Goal: Download file/media

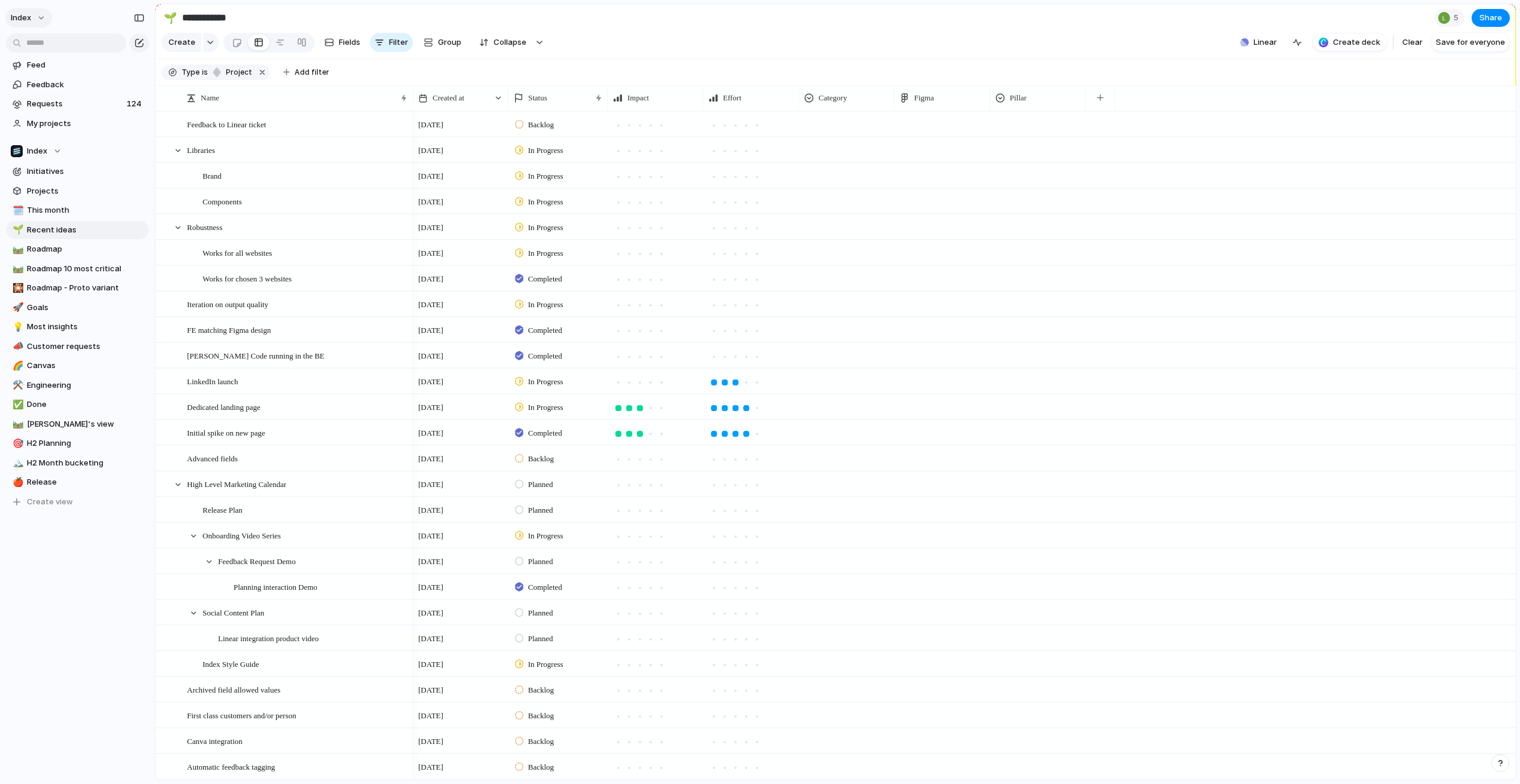
click at [40, 12] on button "Index" at bounding box center [28, 18] width 47 height 19
click at [49, 32] on ul "Settings Invite members Change theme Change workspace Sign out" at bounding box center [66, 82] width 121 height 102
click at [49, 39] on span "Settings" at bounding box center [43, 44] width 33 height 12
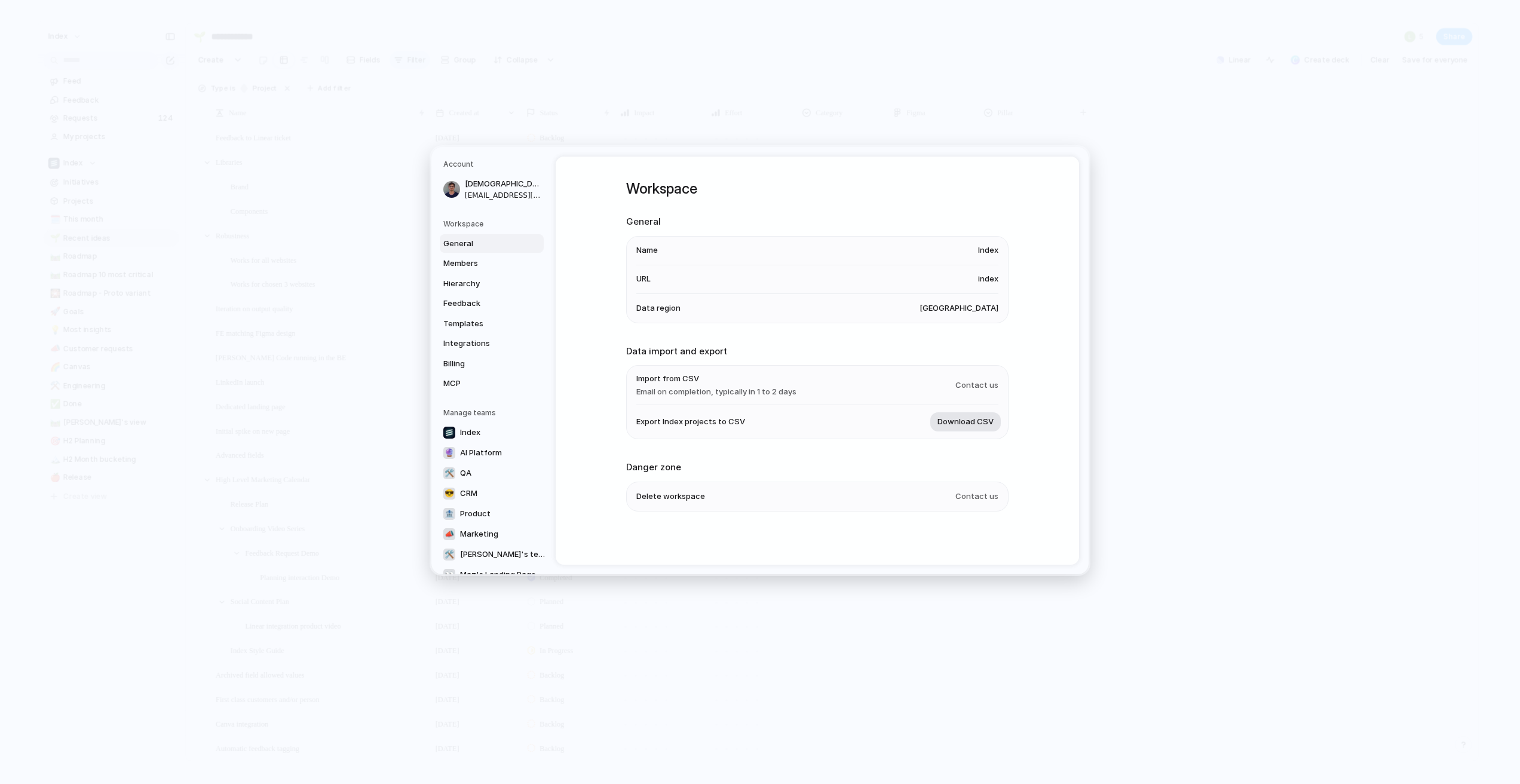
click at [972, 422] on span "Download CSV" at bounding box center [965, 421] width 56 height 12
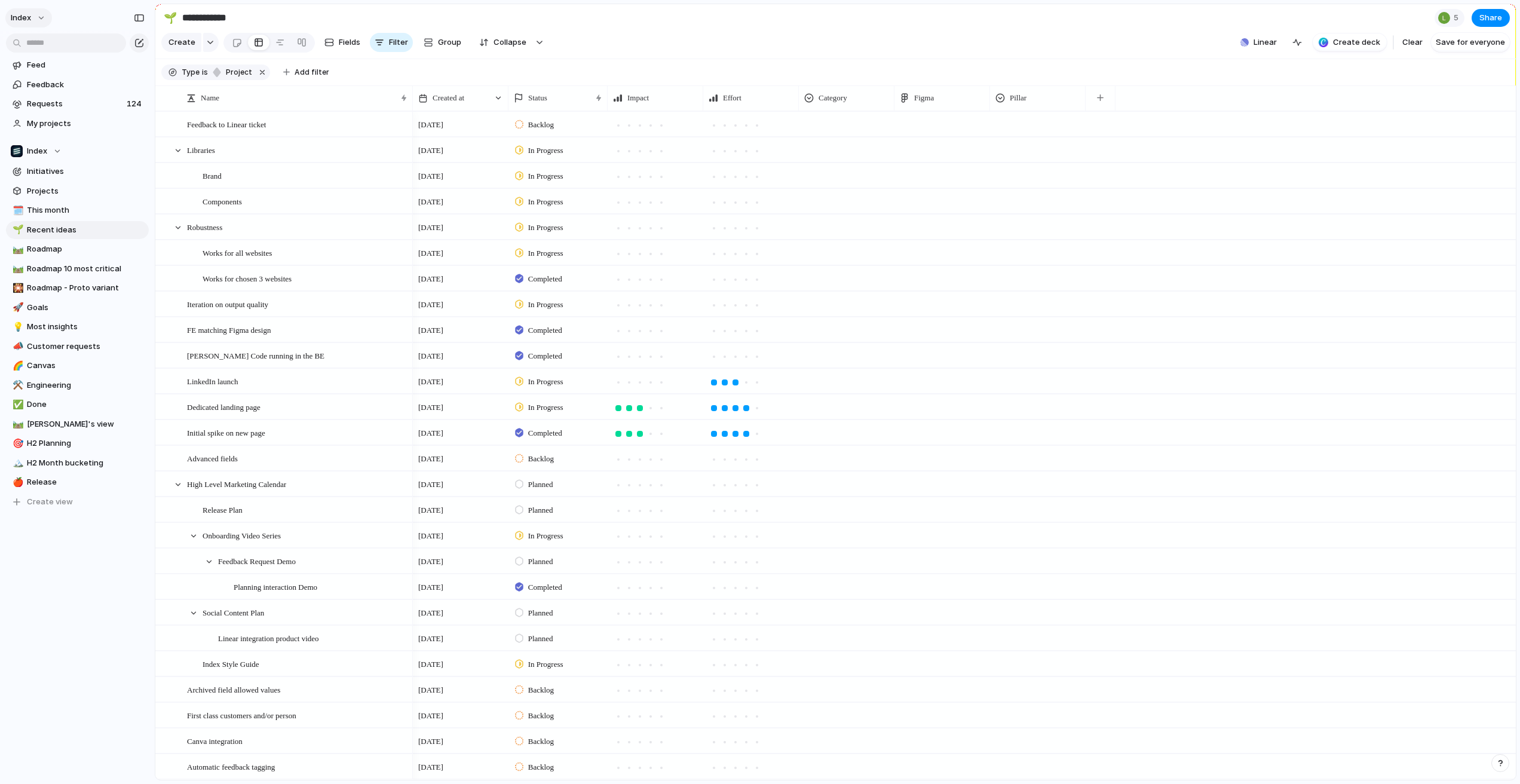
click at [45, 14] on button "Index" at bounding box center [28, 18] width 47 height 19
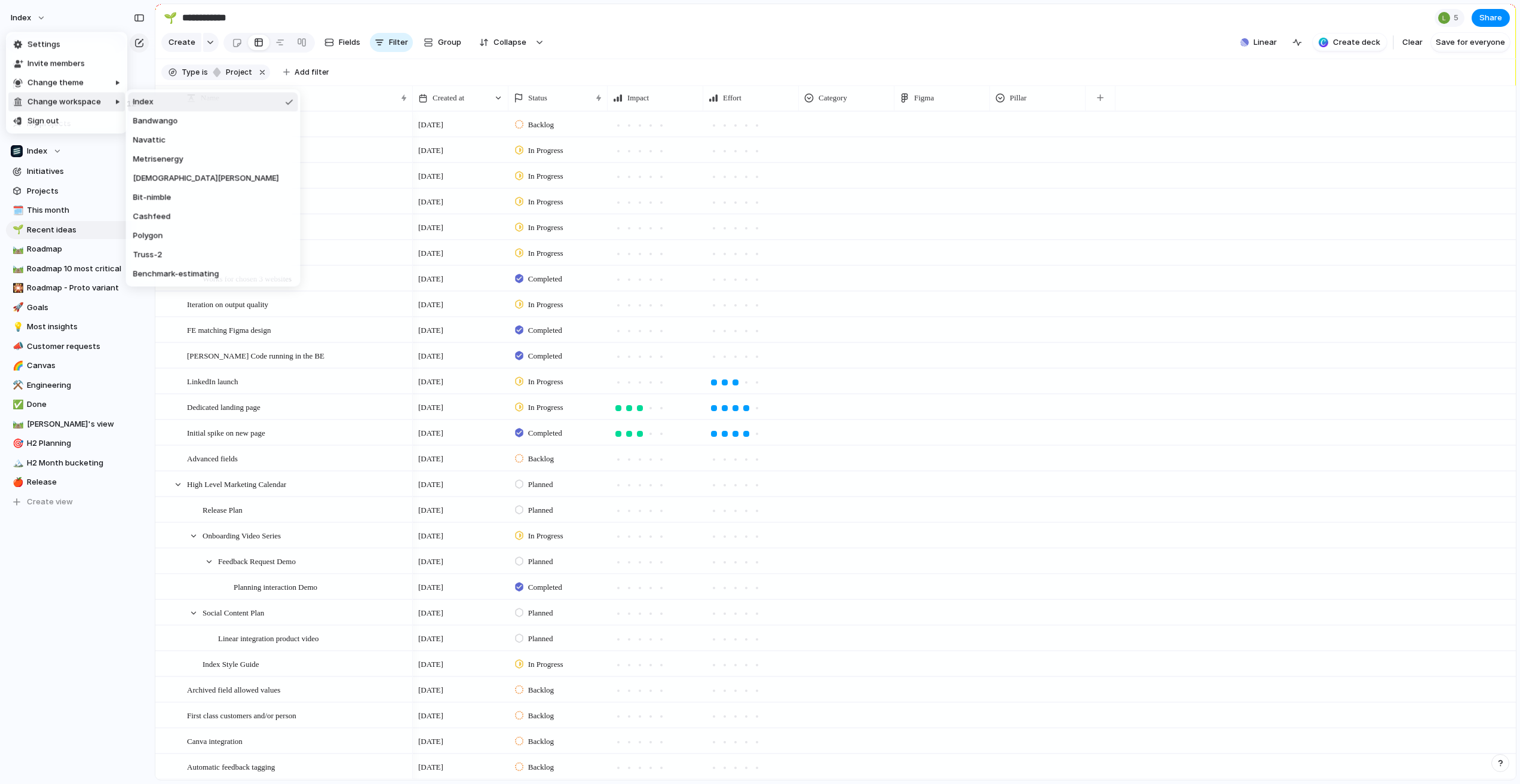
click at [706, 44] on div "Settings Invite members Change theme Change workspace Sign out" at bounding box center [760, 392] width 1520 height 784
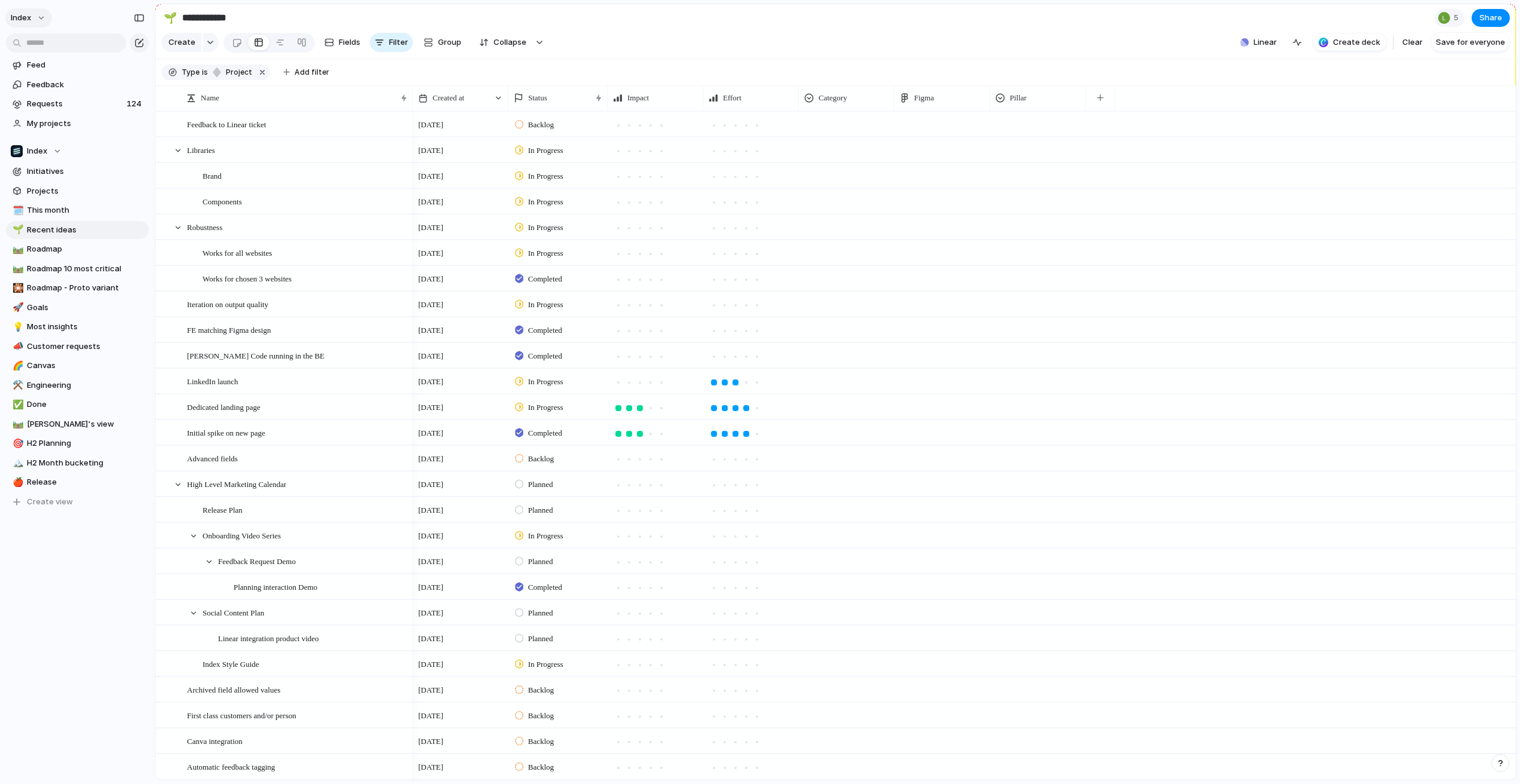
click at [37, 25] on button "Index" at bounding box center [28, 18] width 47 height 19
click at [25, 16] on span "Index" at bounding box center [20, 17] width 20 height 12
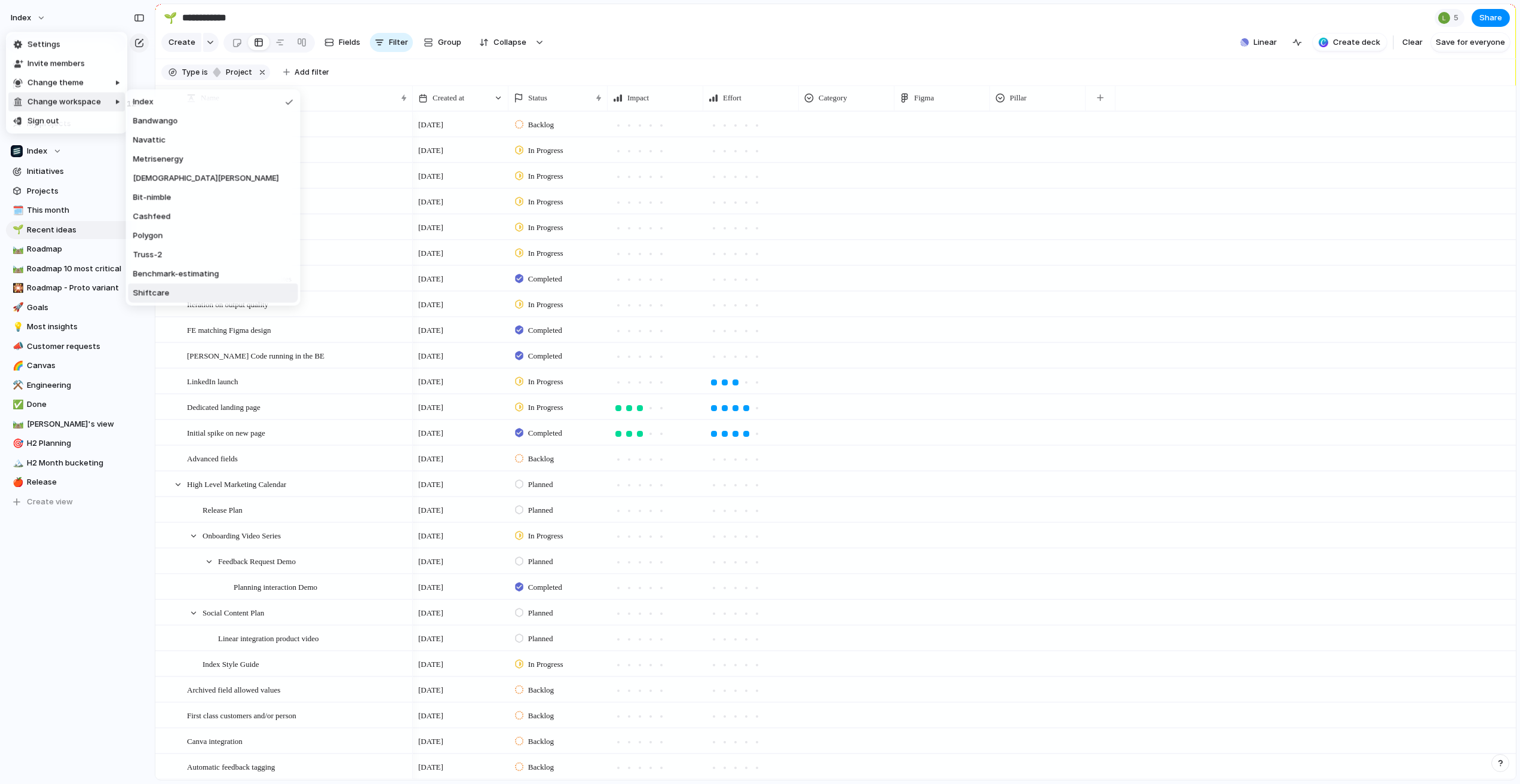
click at [143, 291] on span "Shiftcare" at bounding box center [151, 293] width 36 height 12
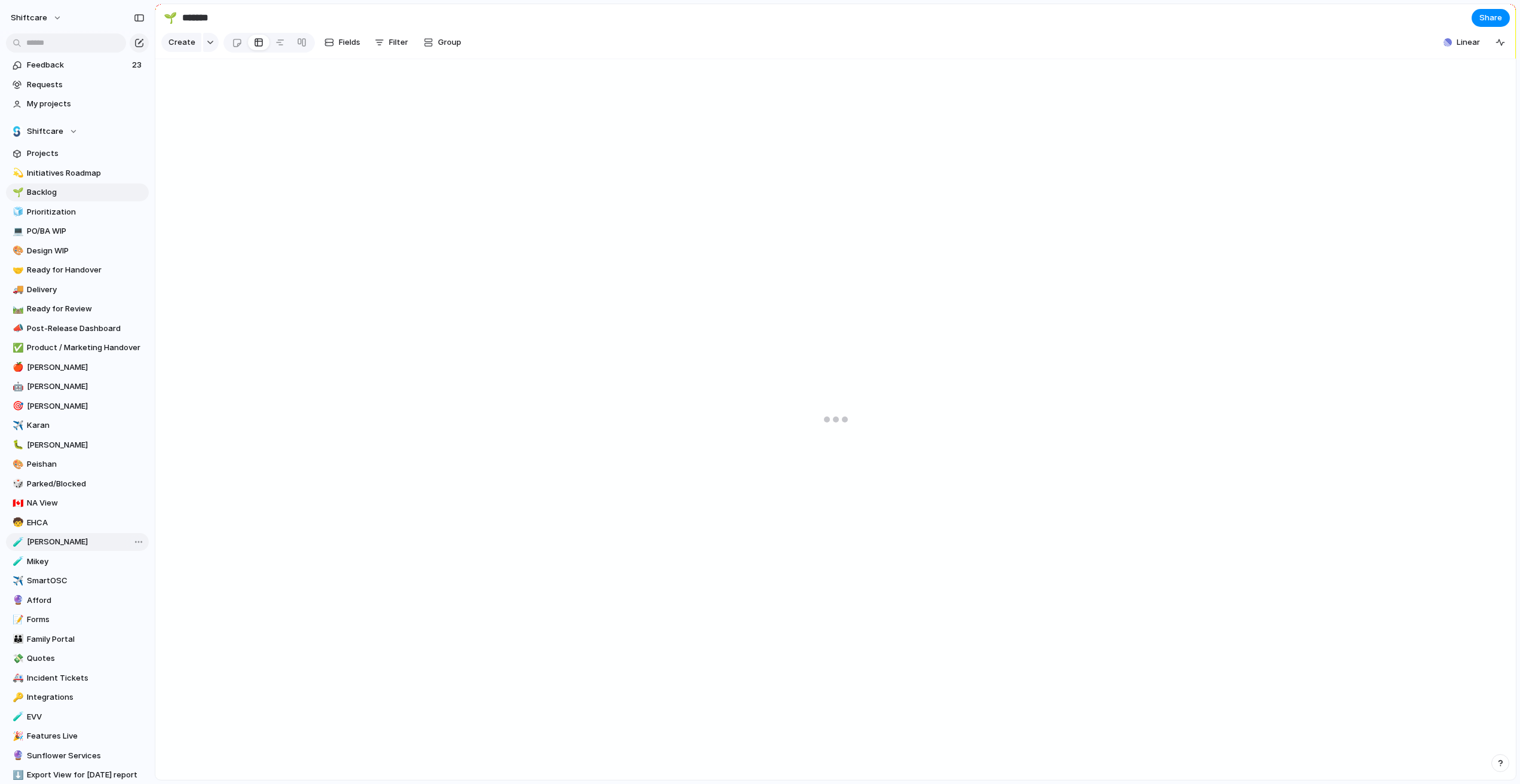
scroll to position [135, 0]
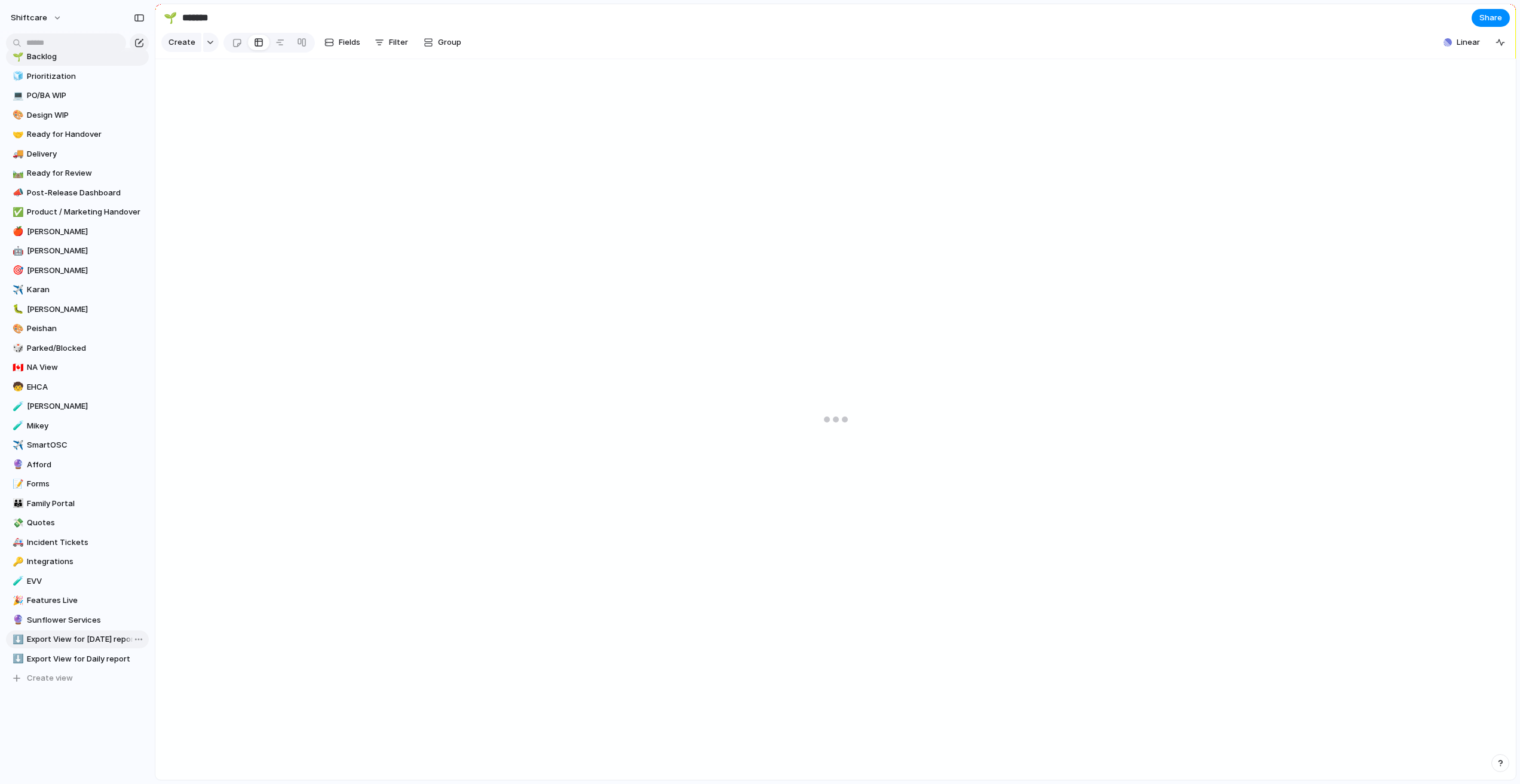
click at [70, 643] on span "Export View for Monday report" at bounding box center [85, 638] width 118 height 12
type input "**********"
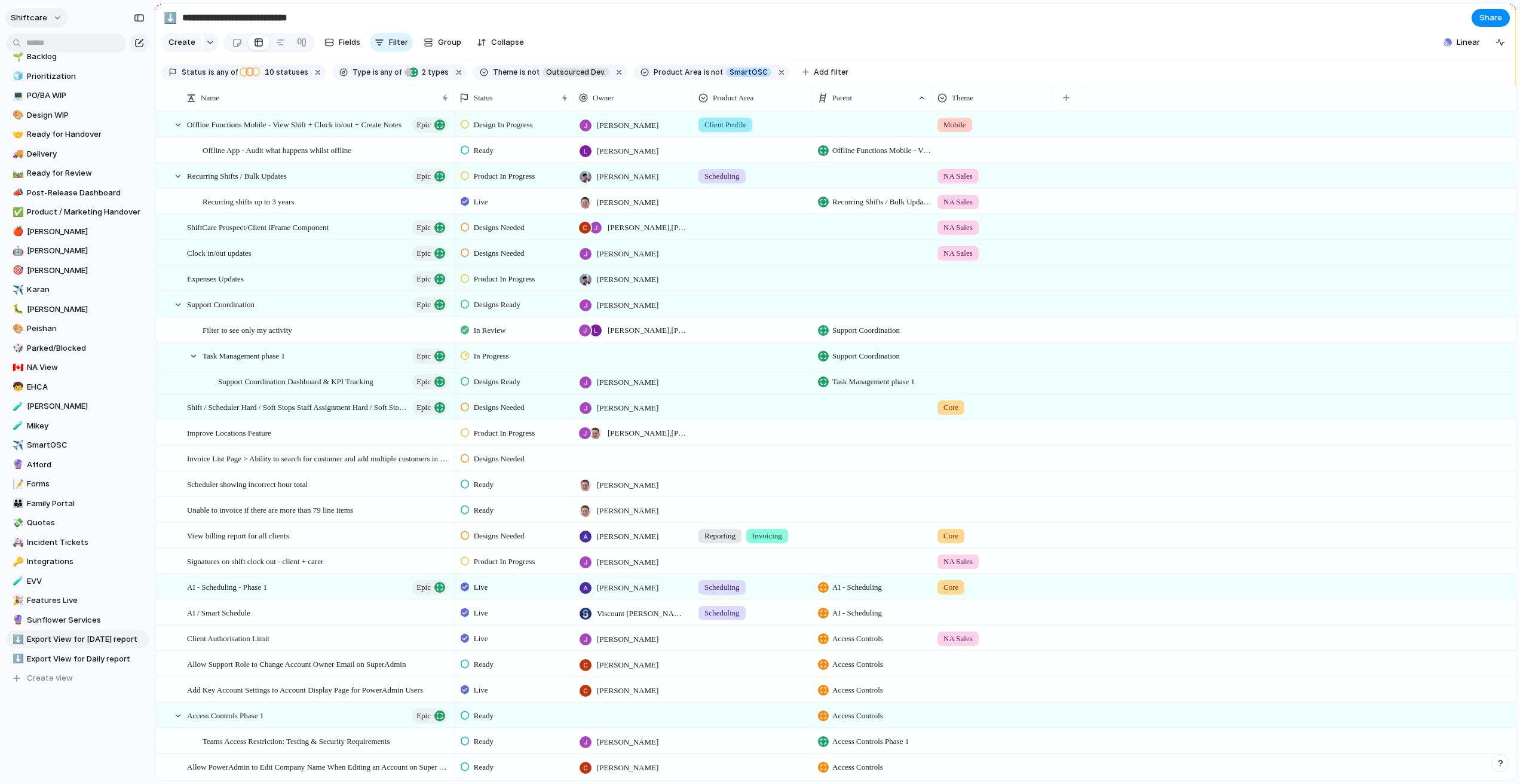
click at [30, 19] on span "shiftcare" at bounding box center [28, 17] width 36 height 12
click at [42, 46] on span "Settings" at bounding box center [43, 44] width 33 height 12
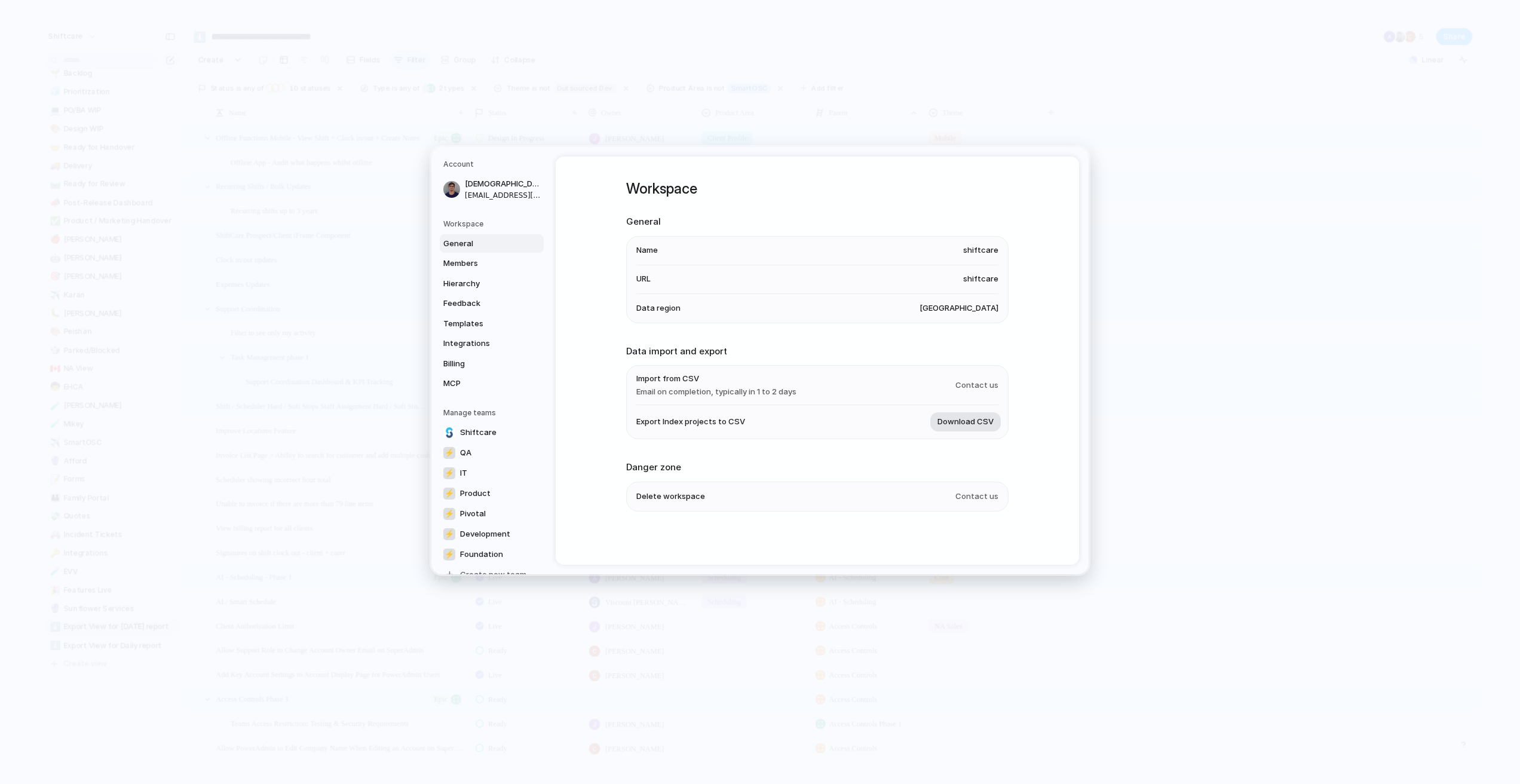
click at [967, 421] on span "Download CSV" at bounding box center [965, 421] width 56 height 12
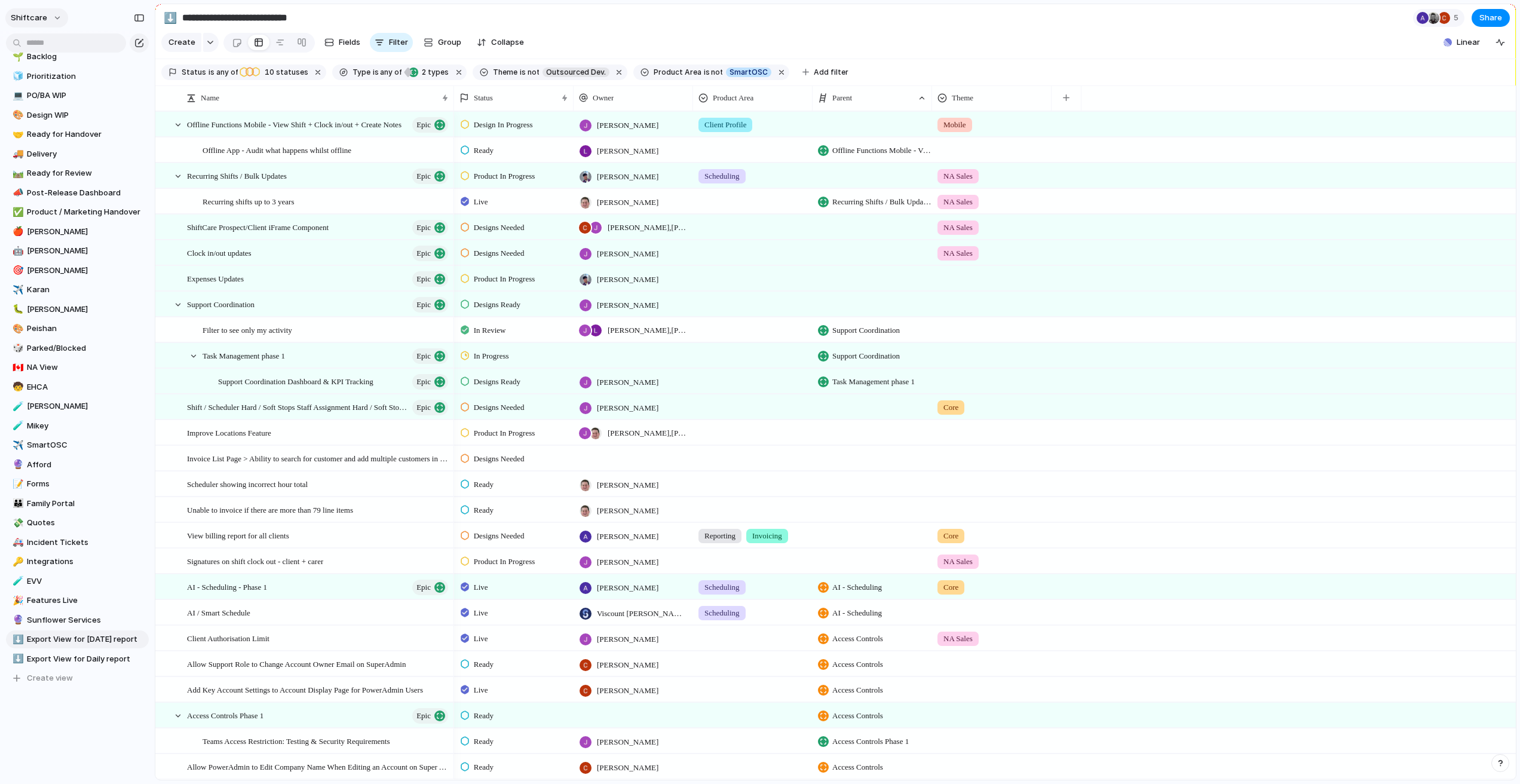
click at [45, 19] on button "shiftcare" at bounding box center [36, 18] width 63 height 19
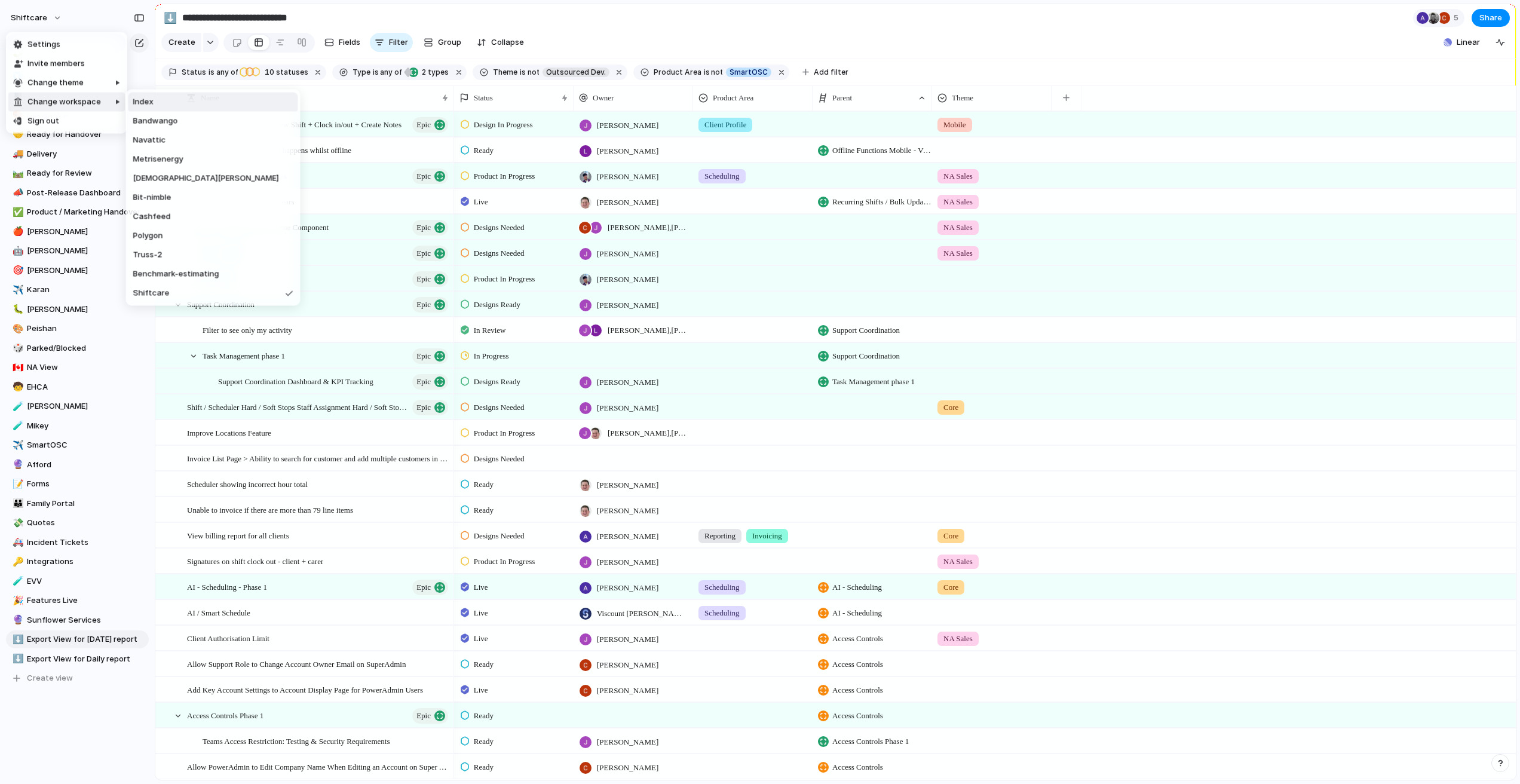
click at [162, 99] on li "Index" at bounding box center [213, 103] width 170 height 19
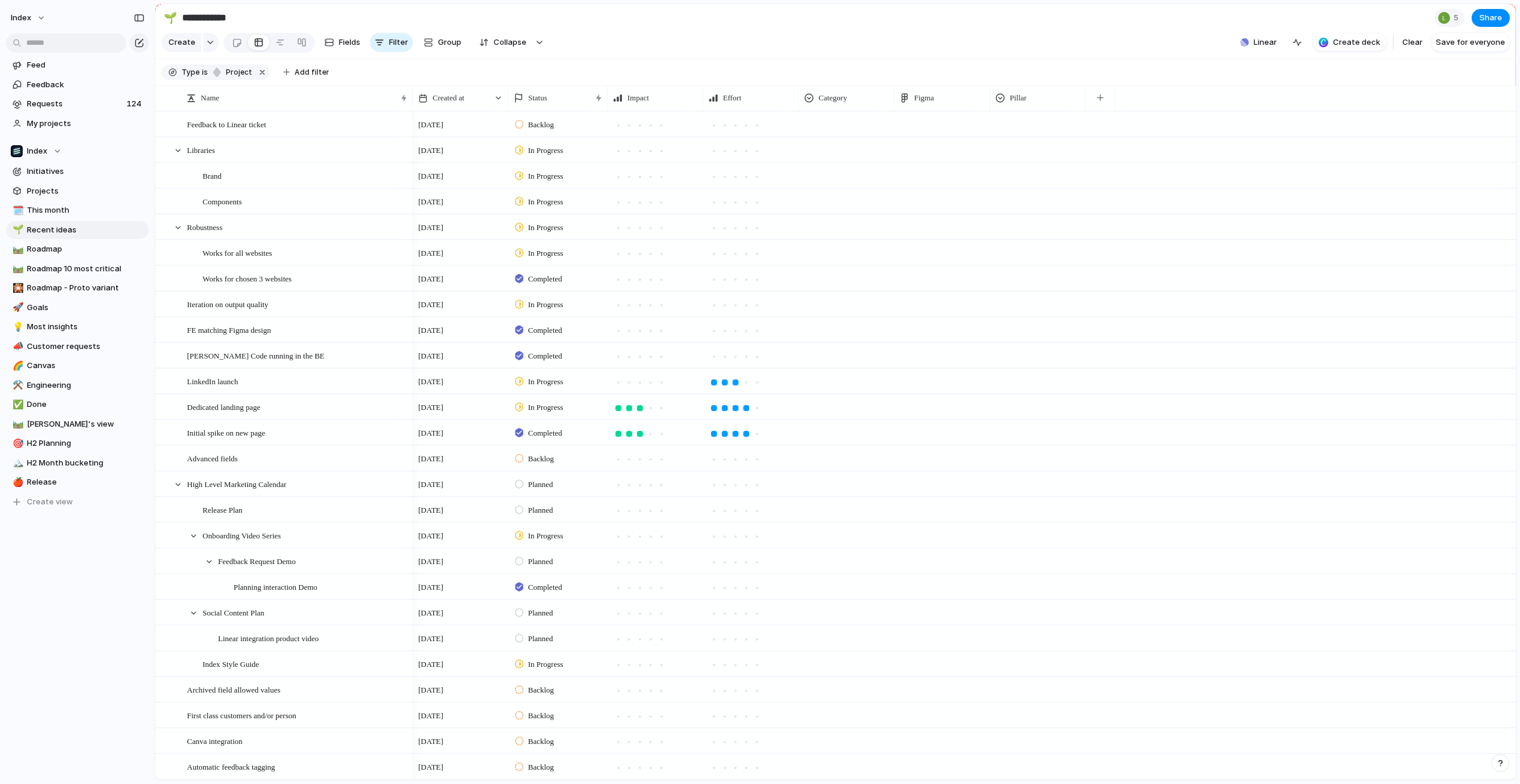
click at [704, 24] on section "**********" at bounding box center [835, 18] width 1361 height 27
click at [10, 19] on button "Index" at bounding box center [28, 18] width 47 height 19
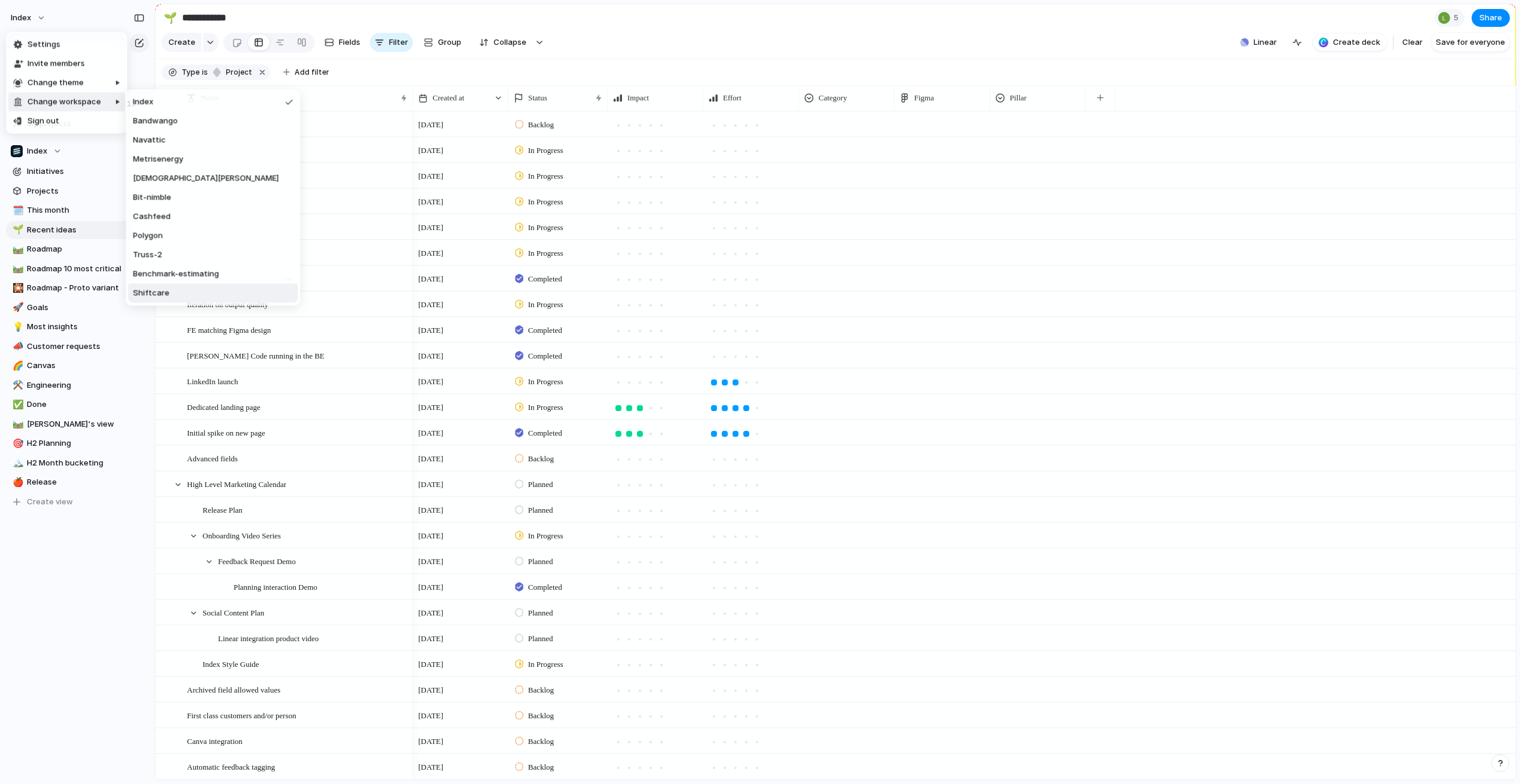
click at [152, 297] on span "Shiftcare" at bounding box center [151, 293] width 36 height 12
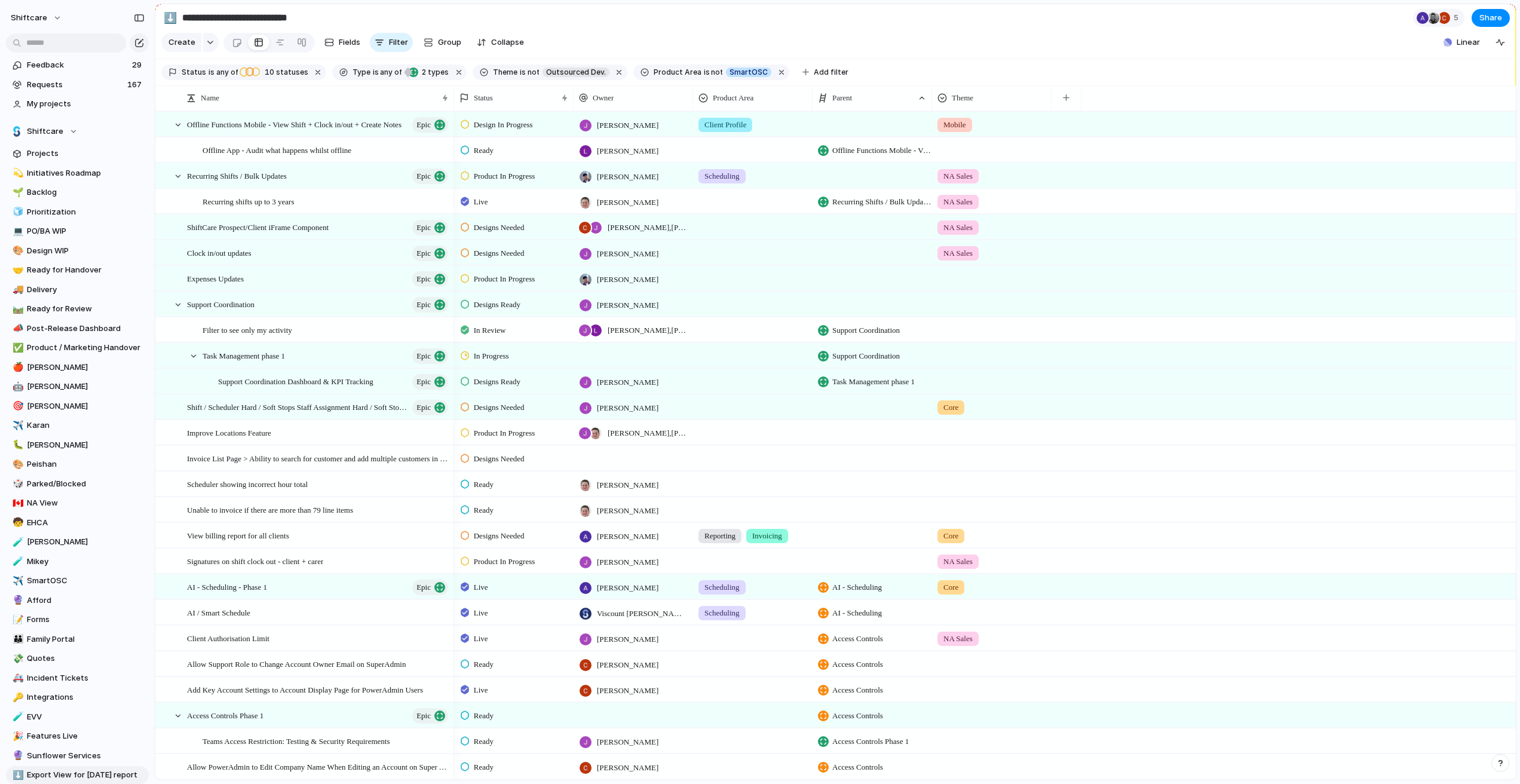
click at [31, 7] on div "shiftcare" at bounding box center [77, 15] width 155 height 31
click at [36, 16] on span "shiftcare" at bounding box center [28, 17] width 36 height 12
click at [46, 44] on span "Settings" at bounding box center [43, 44] width 33 height 12
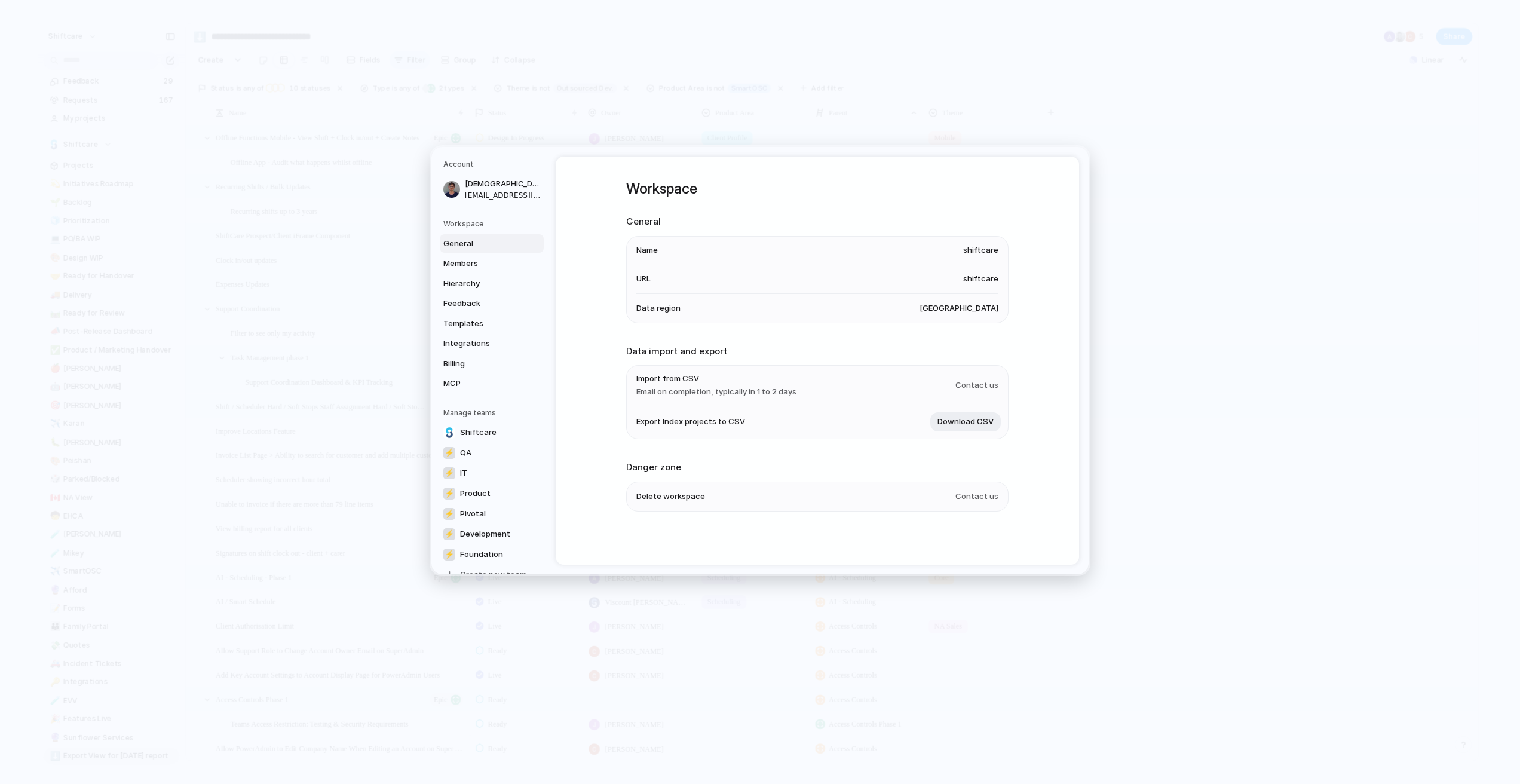
drag, startPoint x: 977, startPoint y: 431, endPoint x: 883, endPoint y: 450, distance: 95.9
click at [977, 431] on button "Download CSV" at bounding box center [966, 422] width 71 height 19
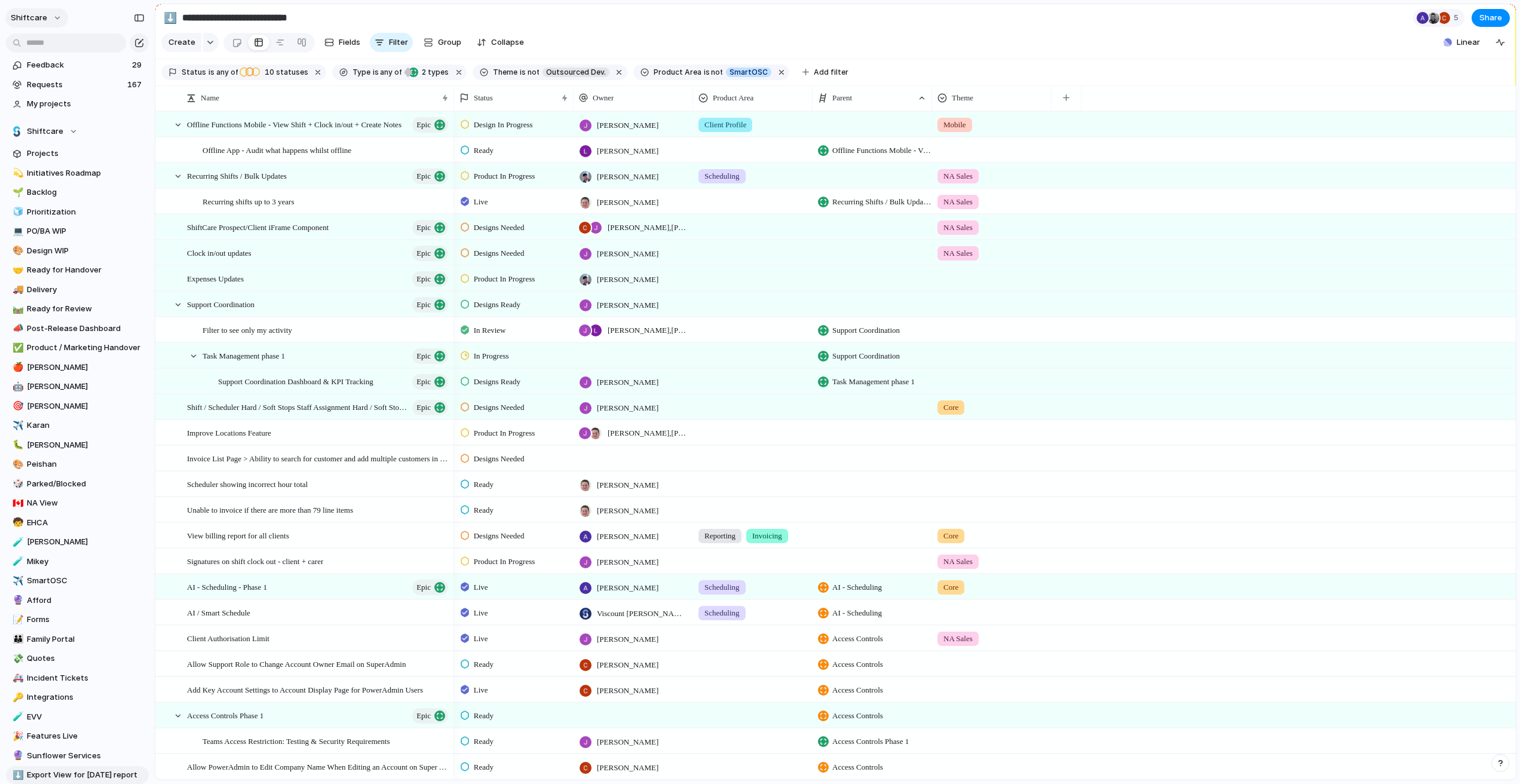
click at [44, 16] on button "shiftcare" at bounding box center [36, 18] width 63 height 19
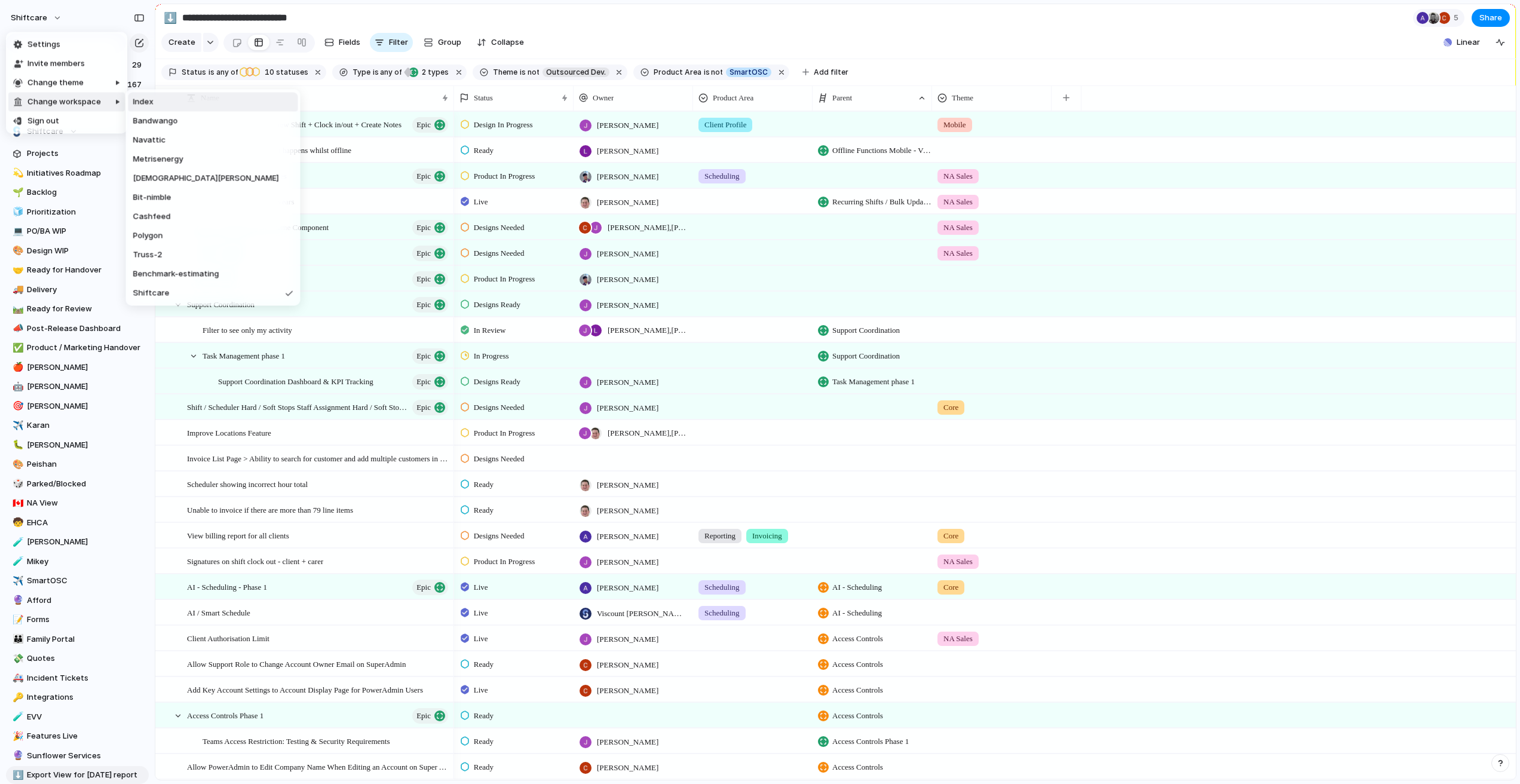
click at [143, 95] on li "Index" at bounding box center [213, 103] width 170 height 19
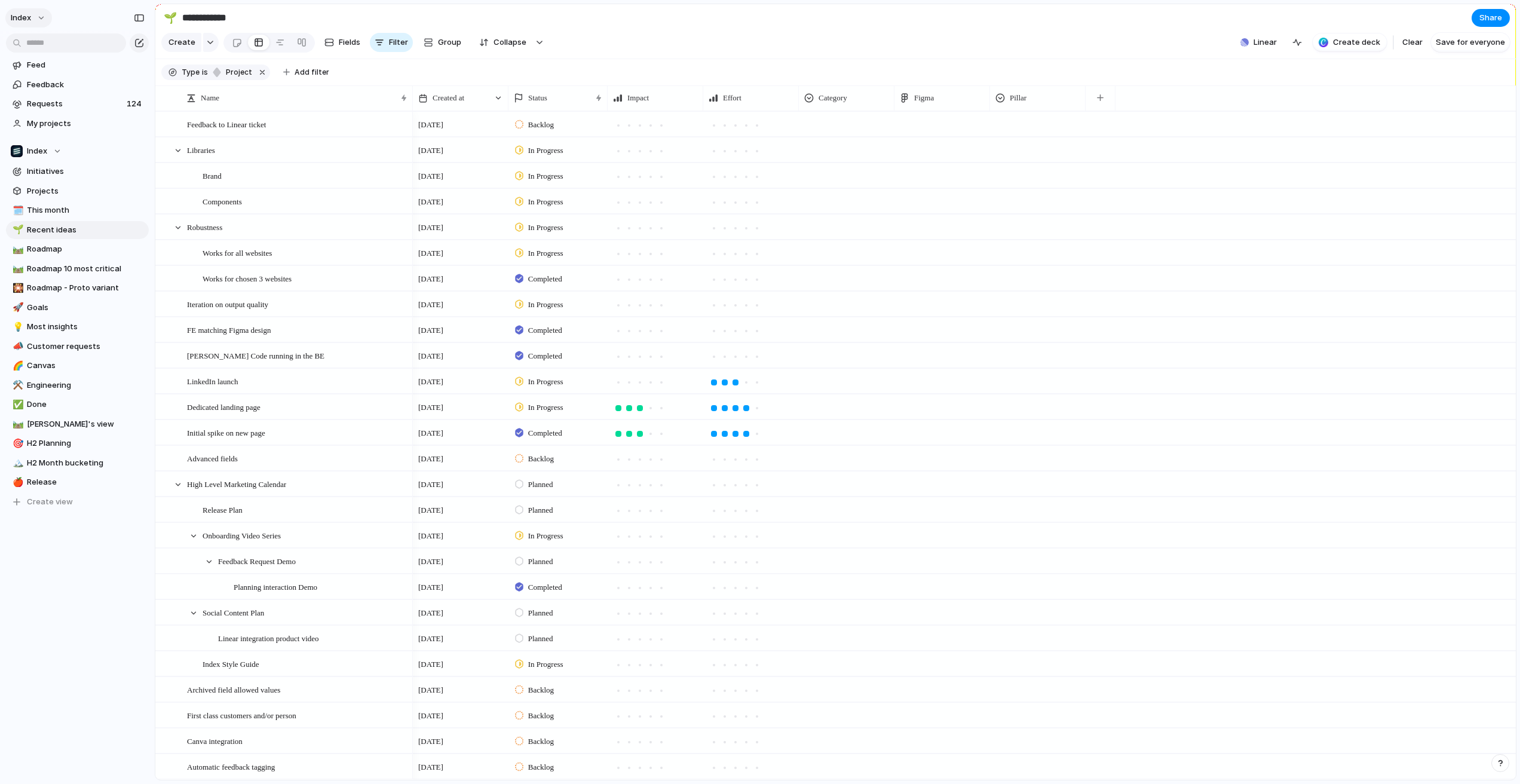
click at [30, 20] on span "Index" at bounding box center [20, 17] width 20 height 12
click at [38, 599] on div "Settings Invite members Change theme Change workspace Sign out" at bounding box center [760, 392] width 1520 height 784
